Goal: Find specific page/section: Find specific page/section

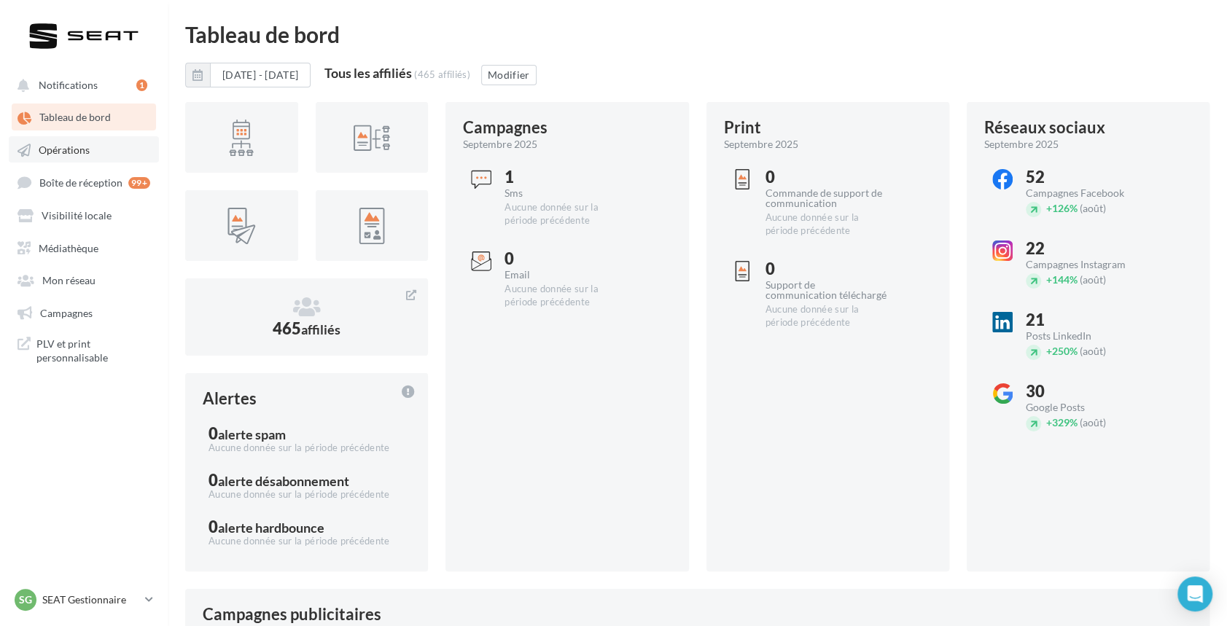
click at [74, 149] on span "Opérations" at bounding box center [64, 150] width 51 height 12
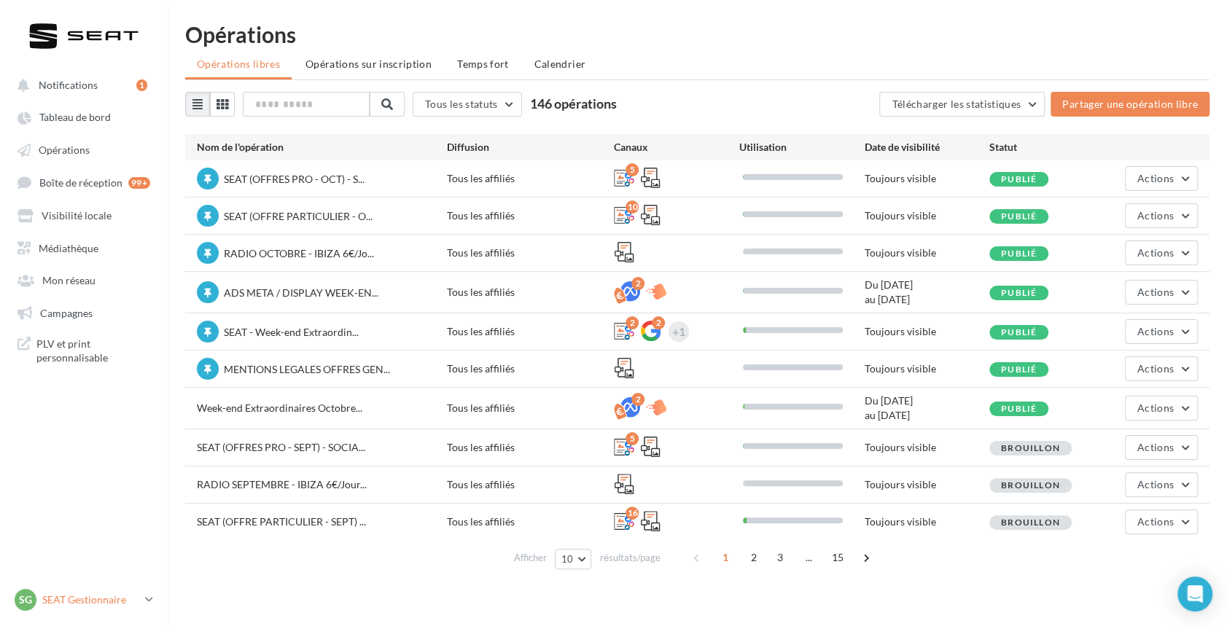
click at [102, 593] on p "SEAT Gestionnaire" at bounding box center [90, 600] width 97 height 15
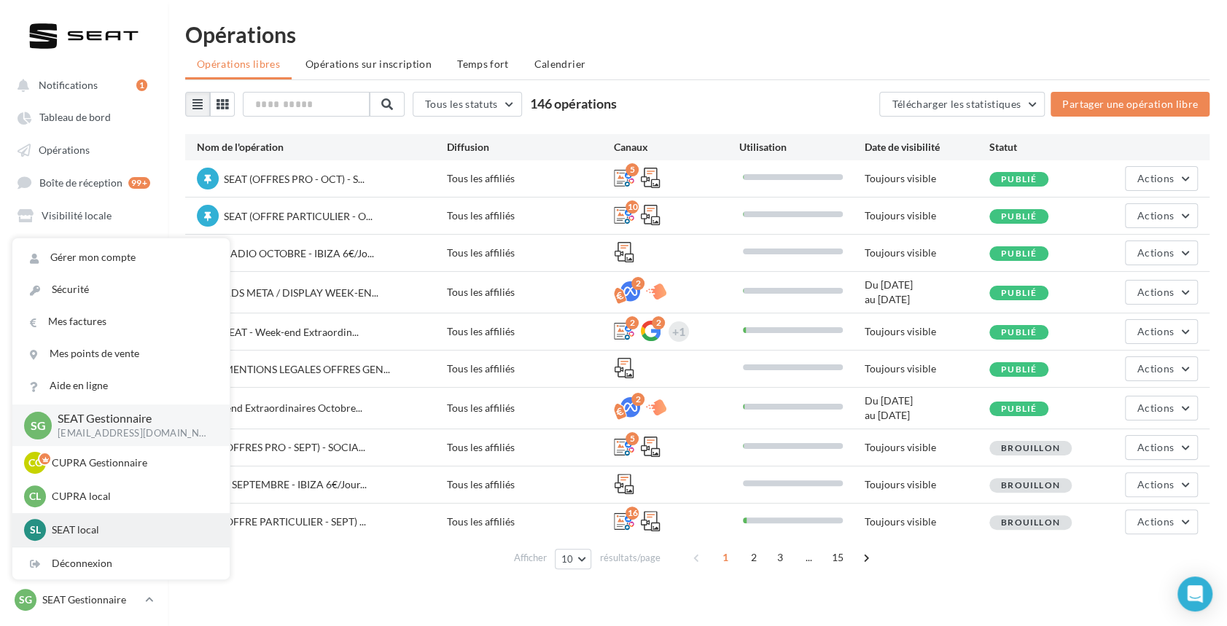
click at [93, 525] on p "SEAT local" at bounding box center [132, 530] width 160 height 15
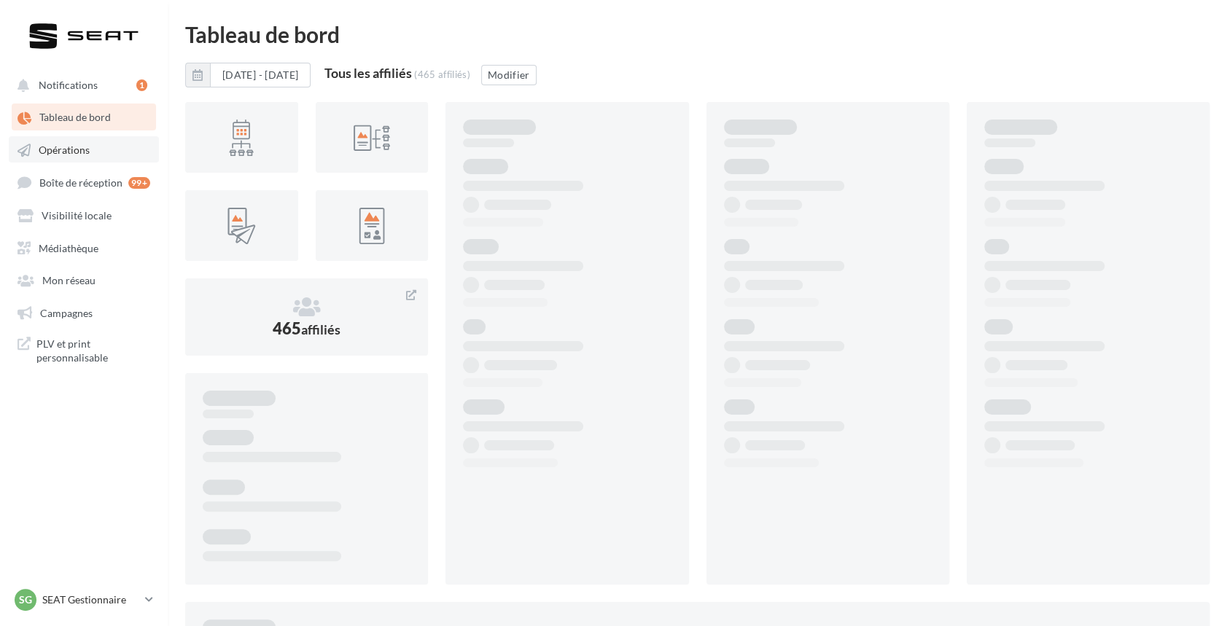
click at [64, 149] on span "Opérations" at bounding box center [64, 150] width 51 height 12
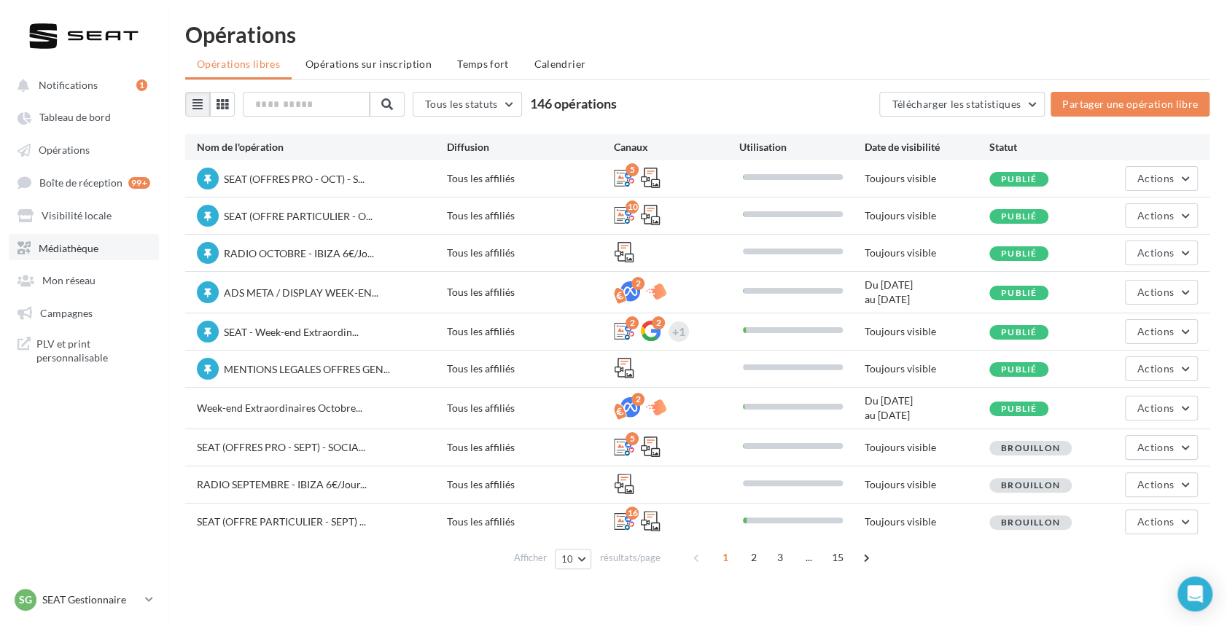
click at [60, 250] on span "Médiathèque" at bounding box center [69, 247] width 60 height 12
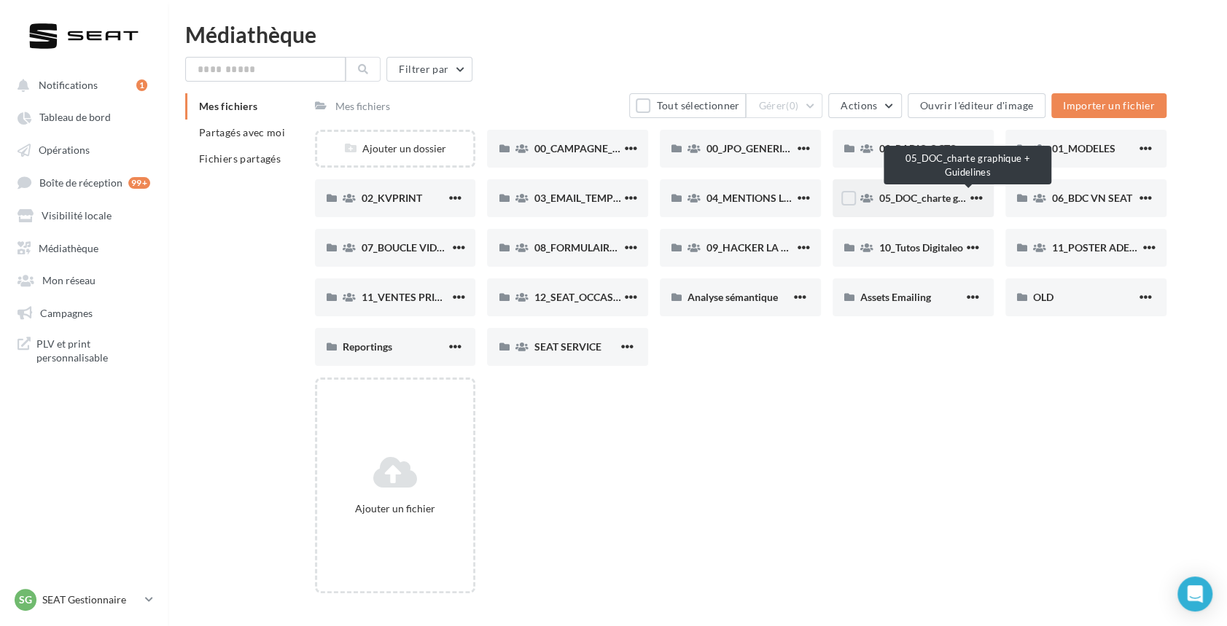
click at [931, 195] on span "05_DOC_charte graphique + Guidelines" at bounding box center [968, 198] width 178 height 12
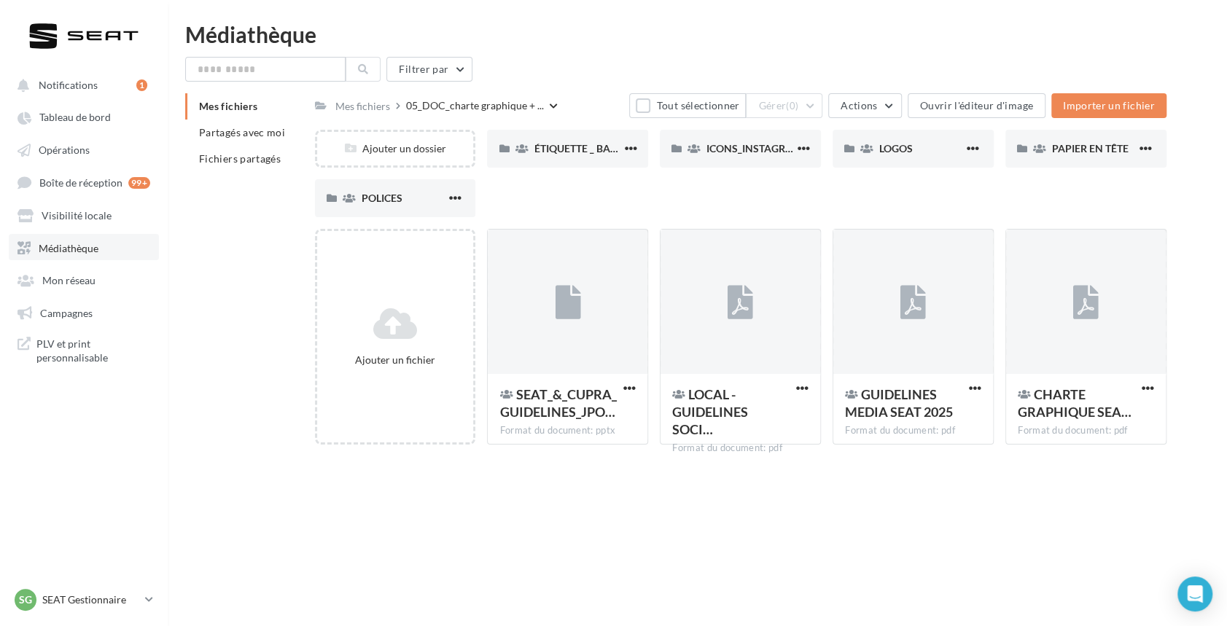
click at [100, 259] on link "Médiathèque" at bounding box center [84, 247] width 150 height 26
click at [71, 258] on link "Médiathèque" at bounding box center [84, 247] width 150 height 26
click at [369, 99] on div "Mes fichiers" at bounding box center [362, 106] width 55 height 15
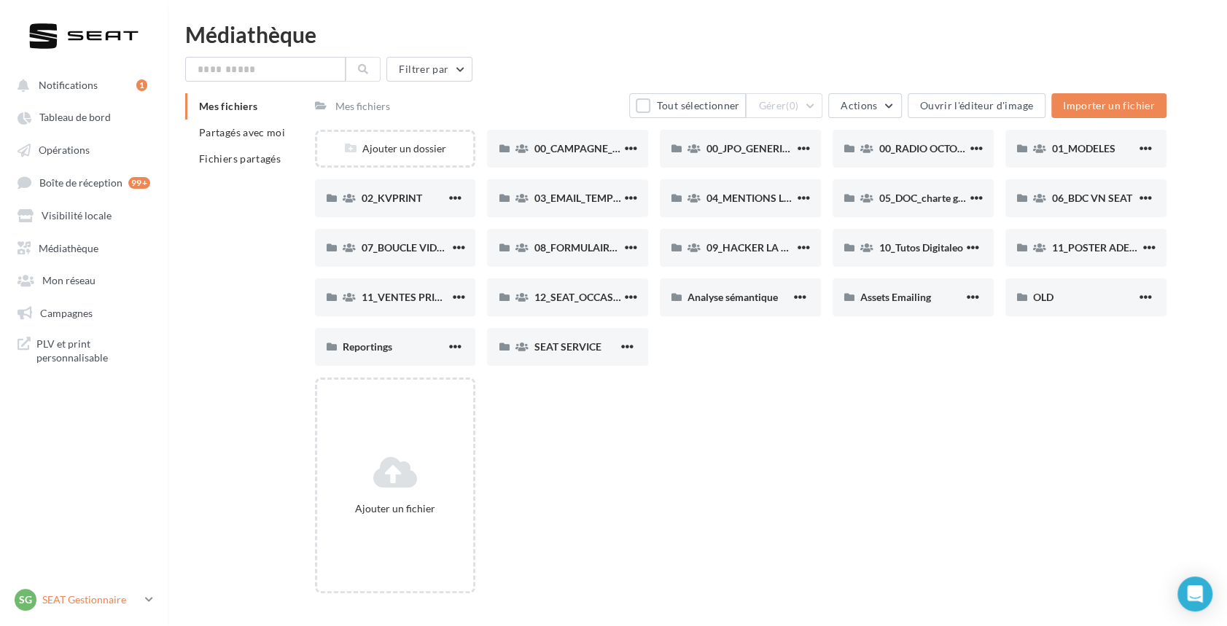
click at [86, 599] on p "SEAT Gestionnaire" at bounding box center [90, 600] width 97 height 15
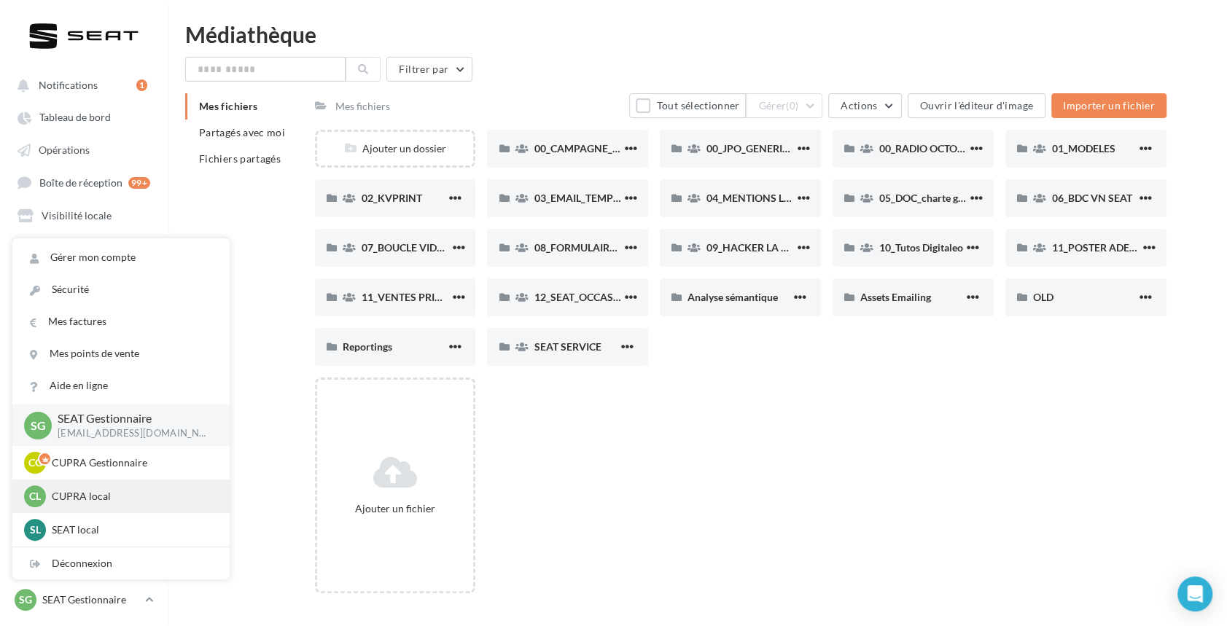
click at [86, 500] on p "CUPRA local" at bounding box center [132, 496] width 160 height 15
